Goal: Information Seeking & Learning: Learn about a topic

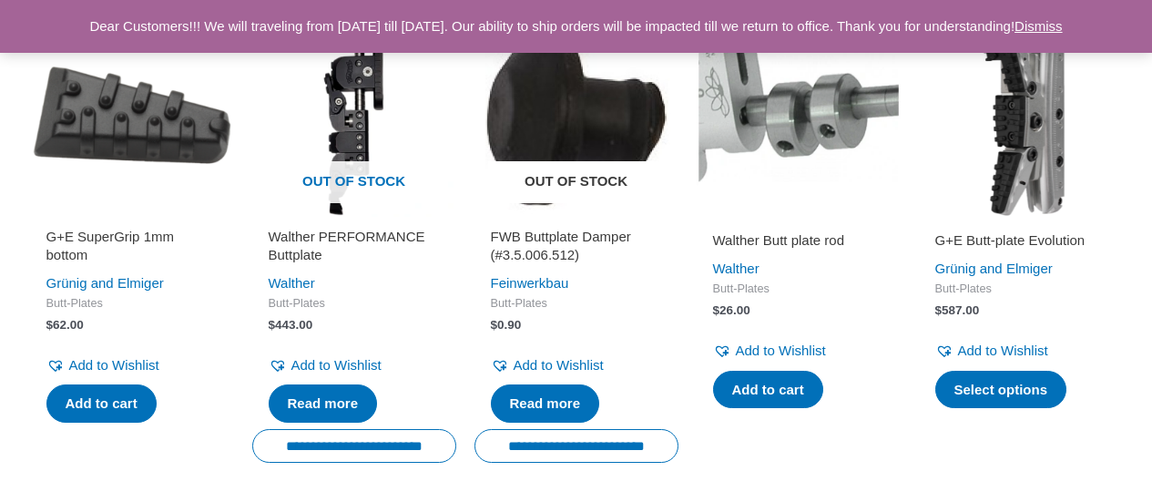
scroll to position [3369, 0]
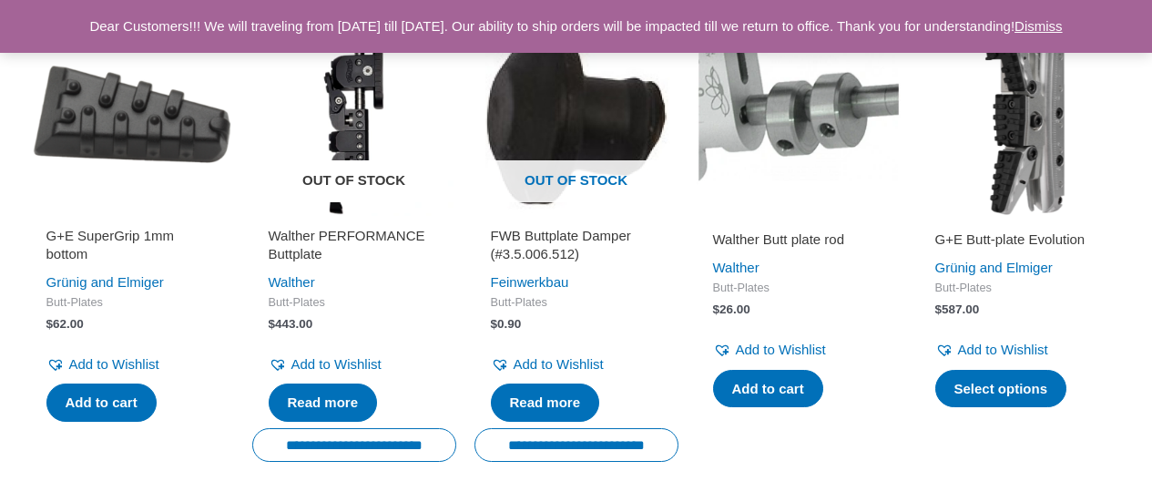
click at [364, 134] on img at bounding box center [354, 114] width 204 height 204
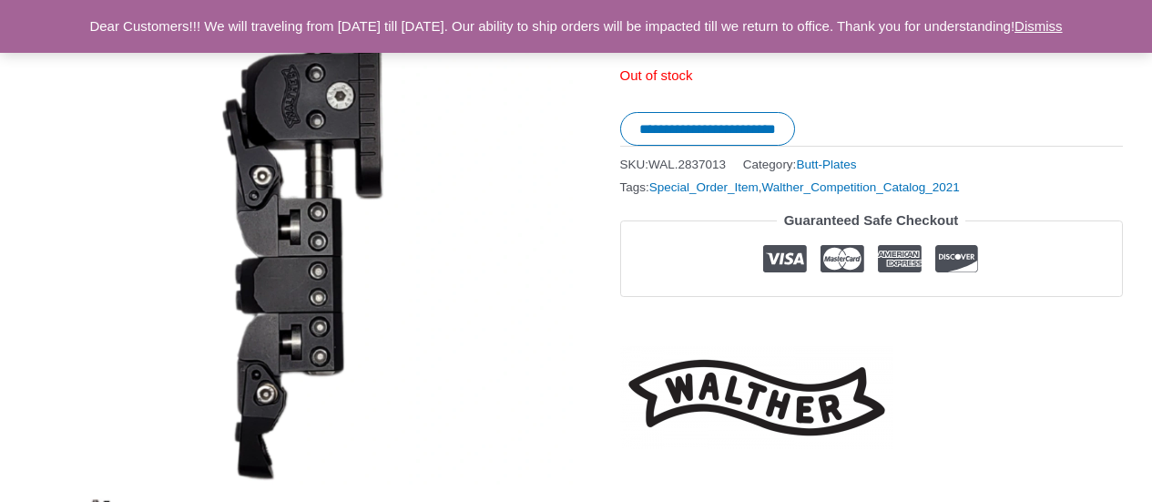
scroll to position [273, 0]
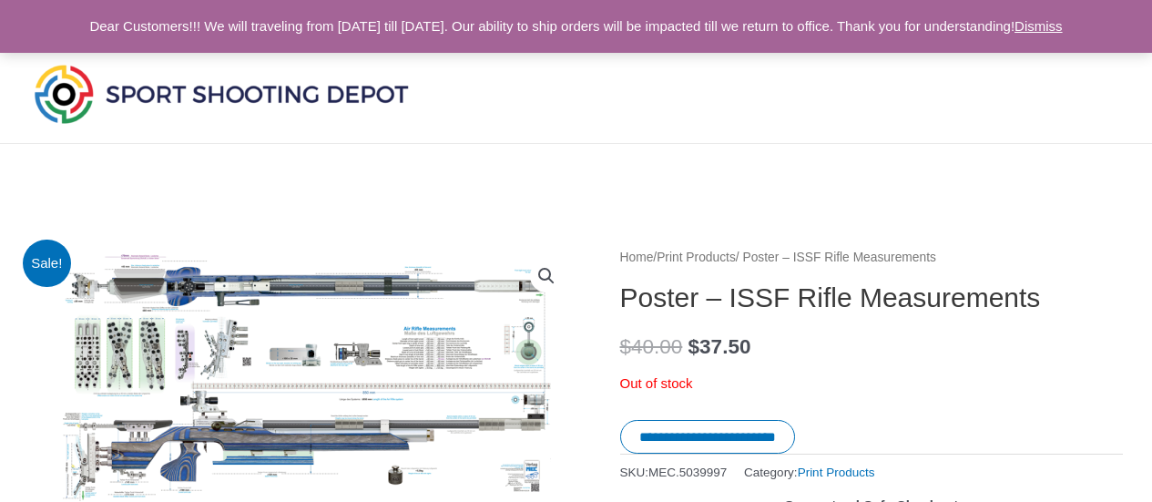
click at [547, 272] on link "View full-screen image gallery" at bounding box center [546, 275] width 33 height 33
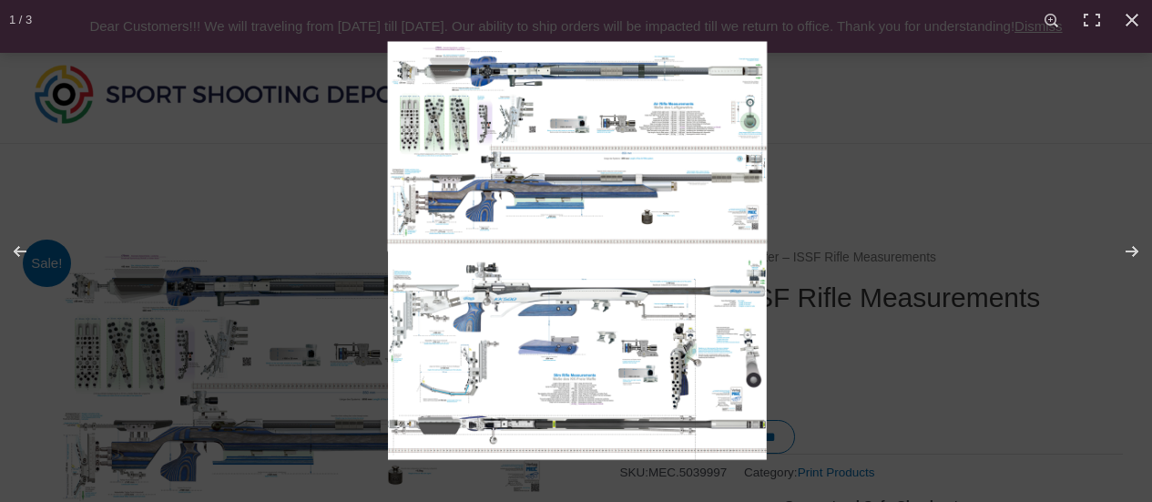
click at [676, 198] on img "Full screen image" at bounding box center [576, 251] width 422 height 422
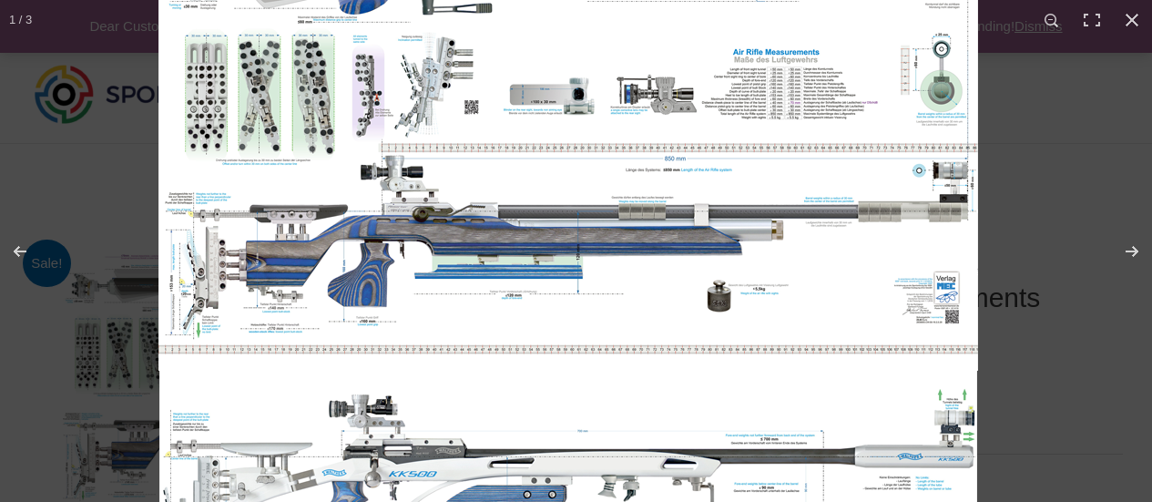
click at [572, 290] on img "Full screen image" at bounding box center [565, 369] width 910 height 910
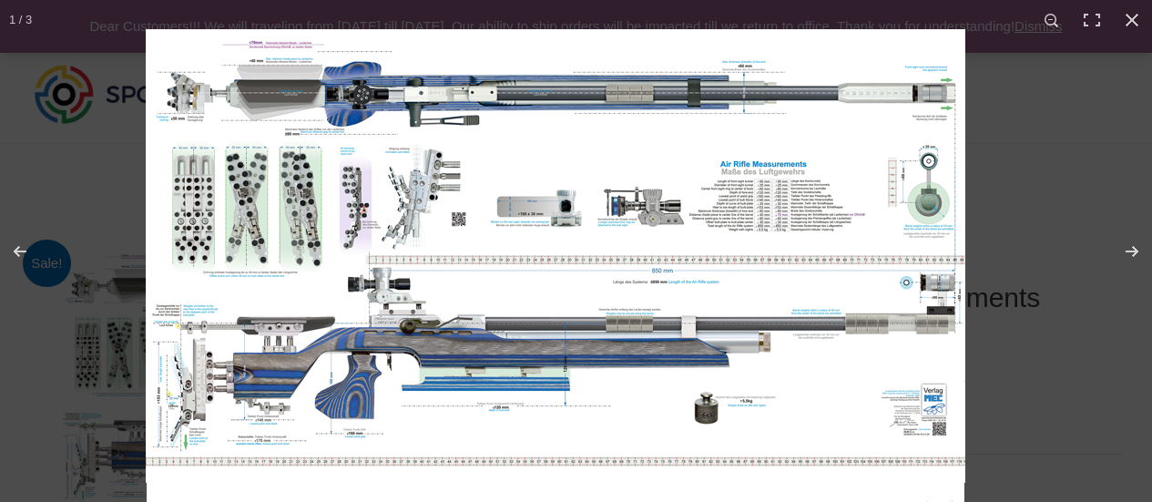
click at [823, 221] on img "Full screen image" at bounding box center [552, 481] width 910 height 910
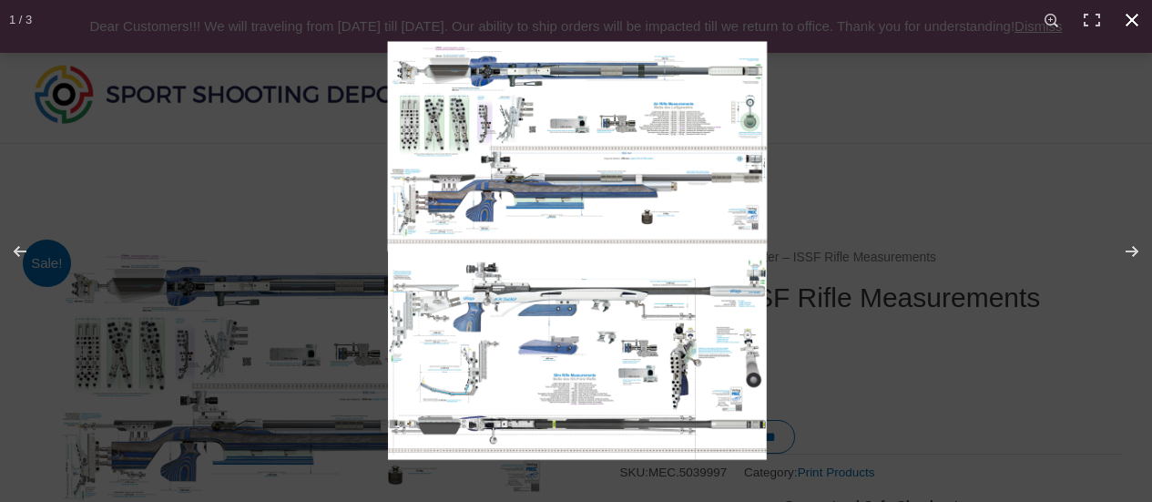
click at [931, 102] on div "Full screen image" at bounding box center [941, 291] width 1152 height 502
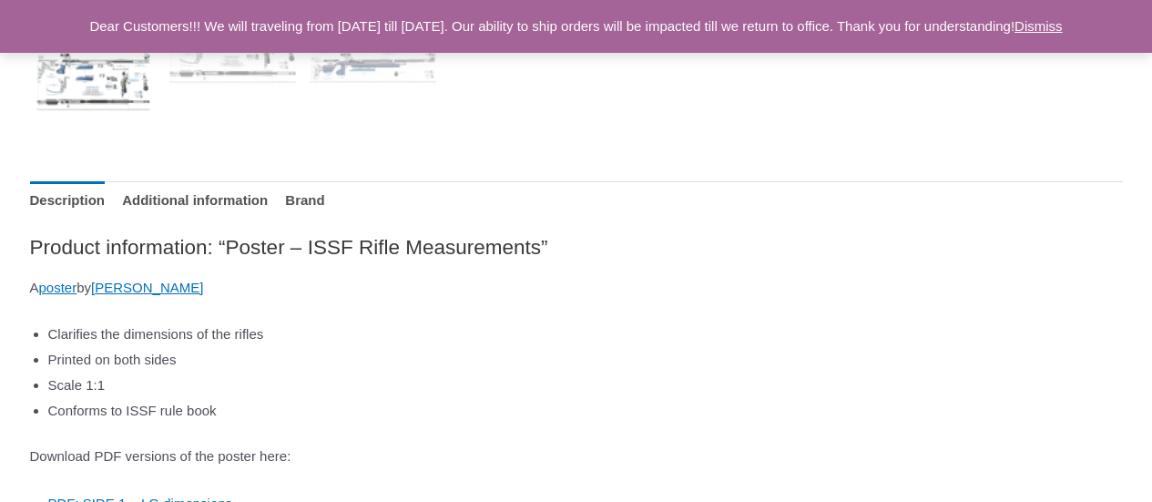
scroll to position [637, 0]
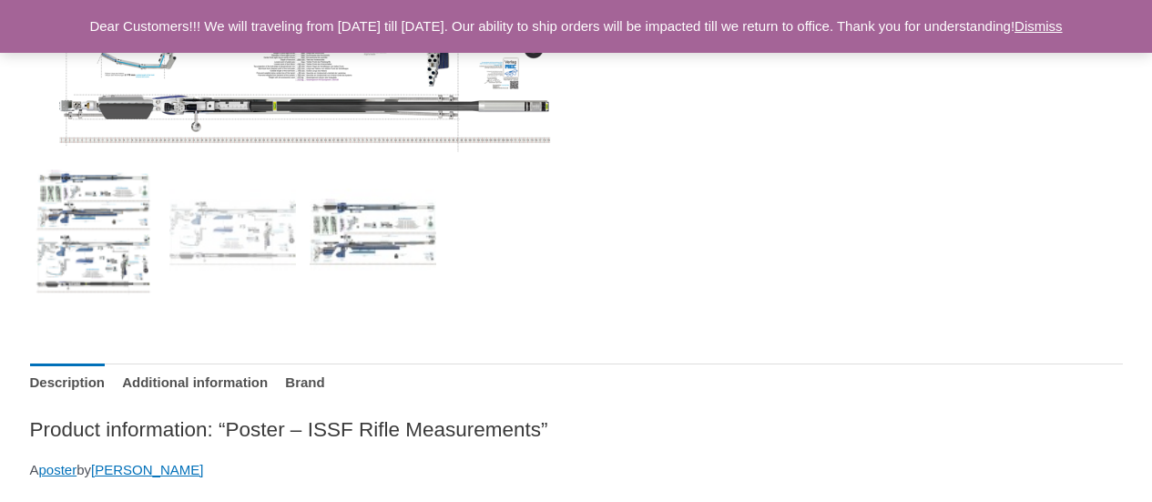
click at [362, 243] on img at bounding box center [373, 231] width 127 height 127
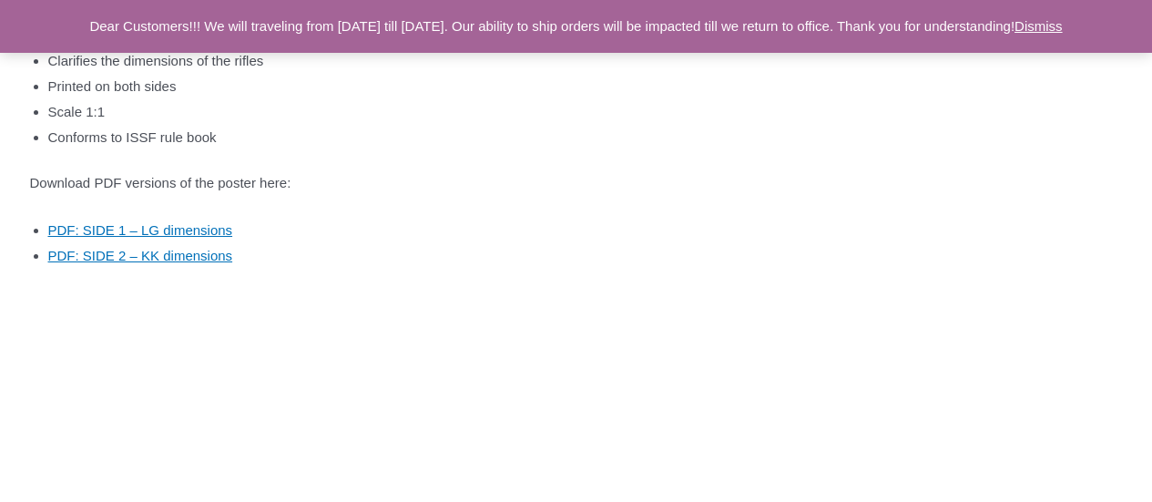
scroll to position [546, 0]
